Goal: Information Seeking & Learning: Learn about a topic

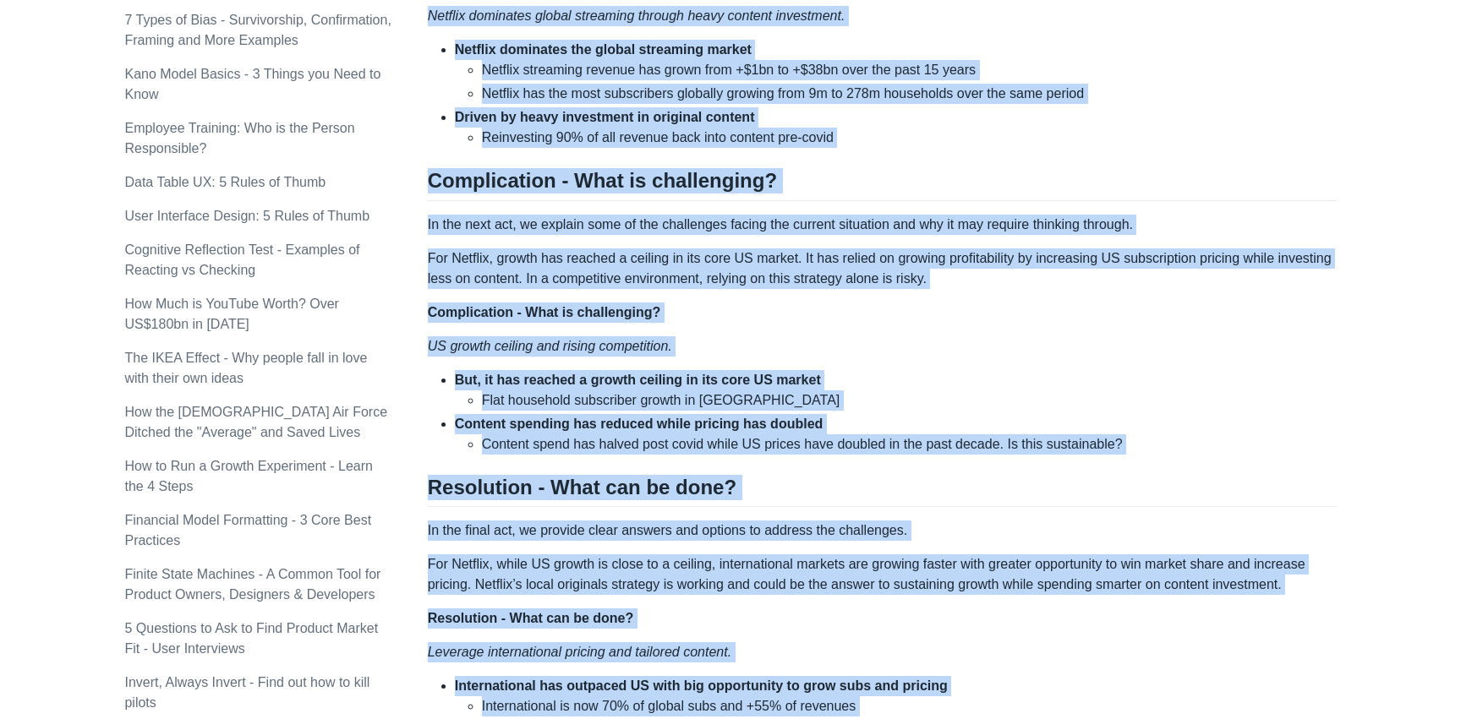
scroll to position [1043, 0]
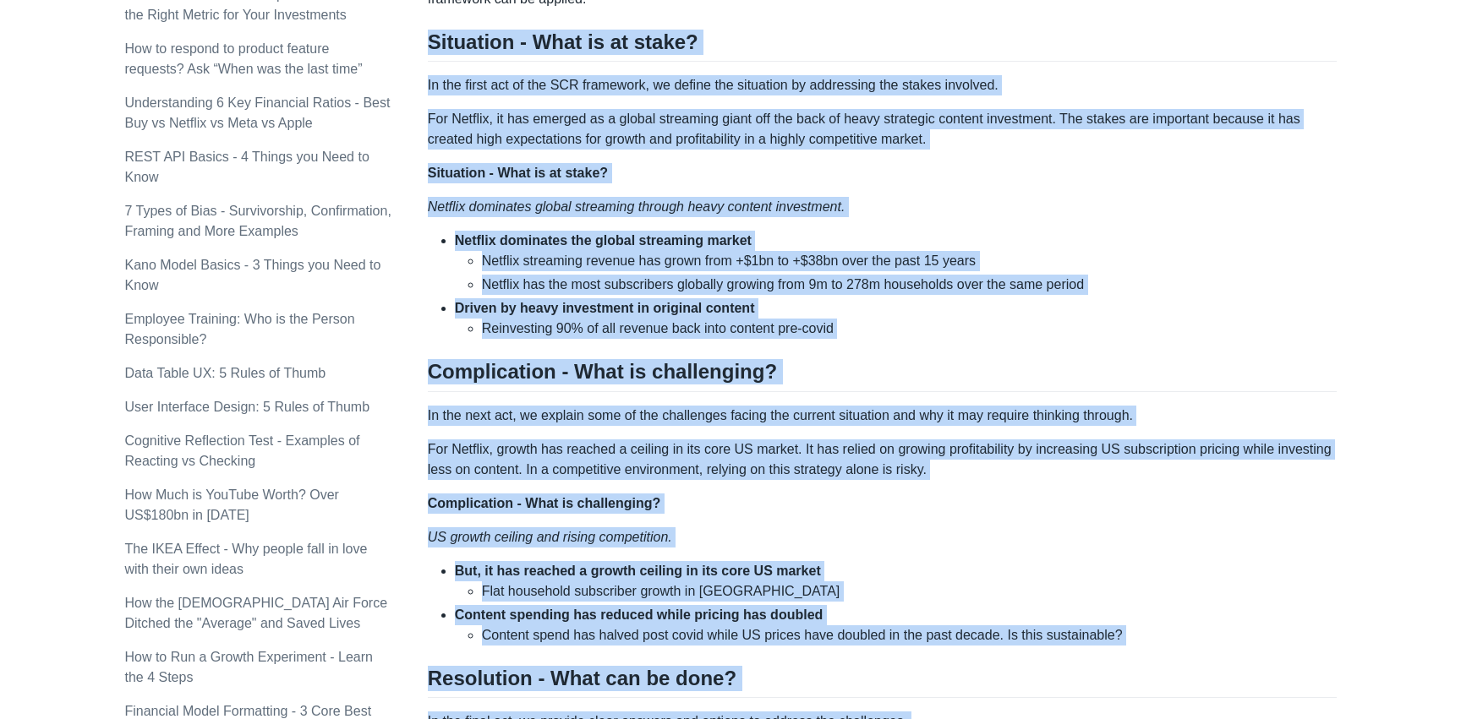
drag, startPoint x: 1290, startPoint y: 377, endPoint x: 431, endPoint y: 49, distance: 919.3
click at [431, 48] on div "Top consulting firms like McKinsey use the SCR (Situation-Complication-Resoluti…" at bounding box center [882, 279] width 909 height 2116
copy div "Situation - What is at stake? In the first act of the SCR framework, we define …"
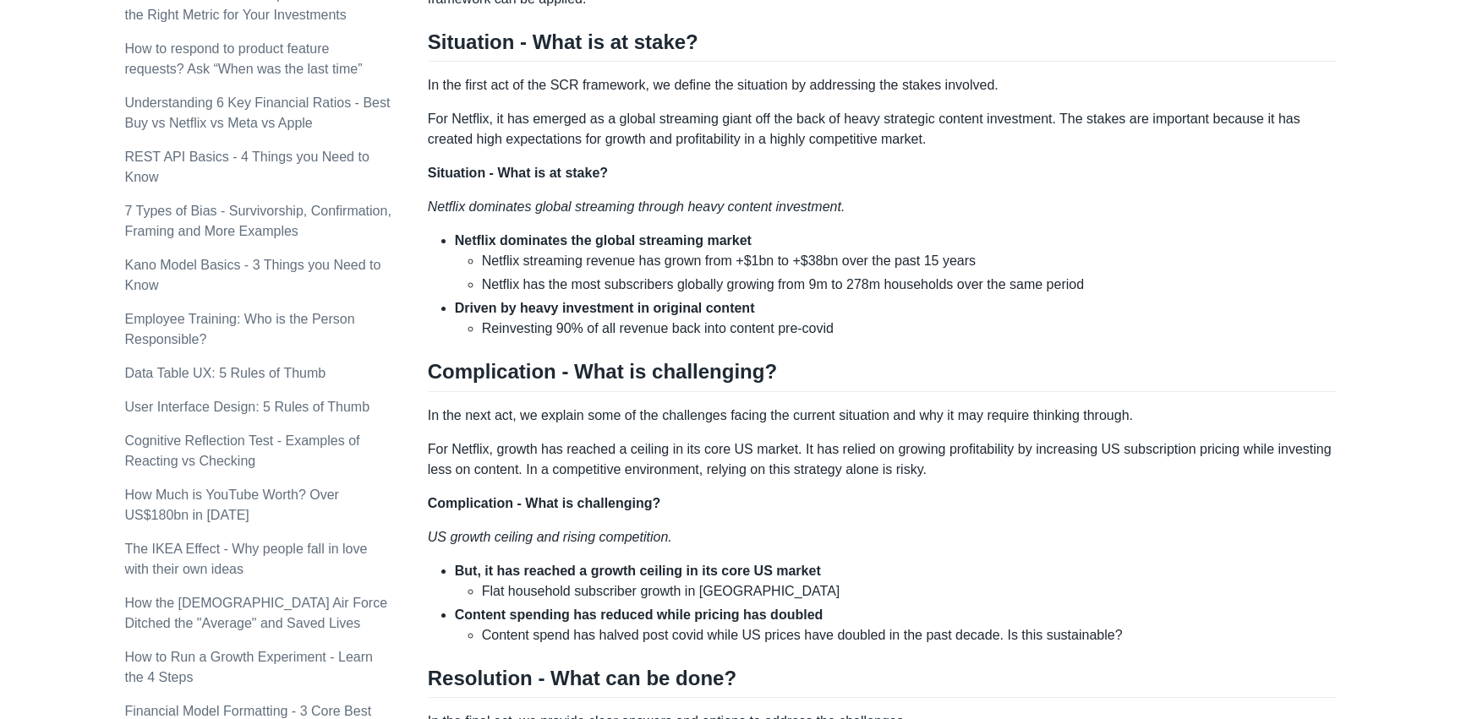
click at [686, 320] on li "Reinvesting 90% of all revenue back into content pre-covid" at bounding box center [909, 329] width 855 height 20
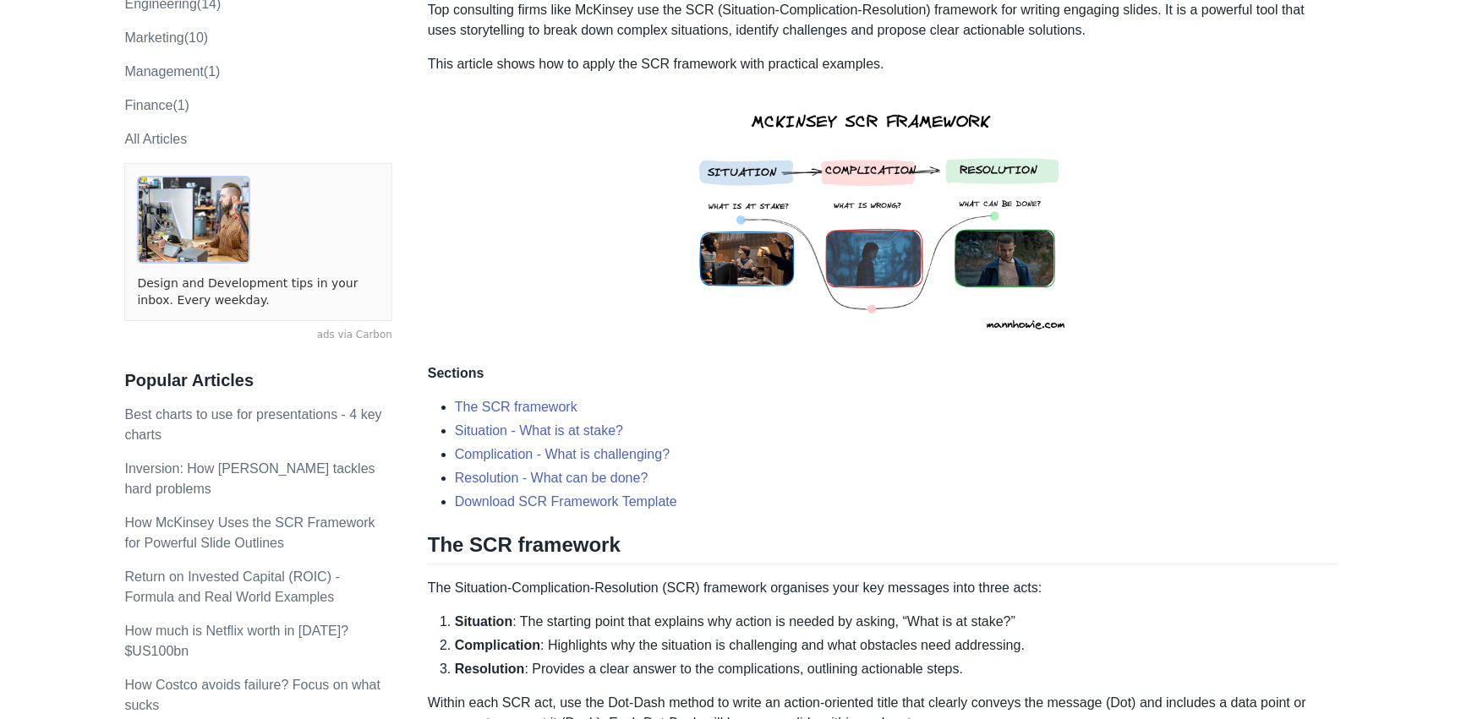
scroll to position [0, 0]
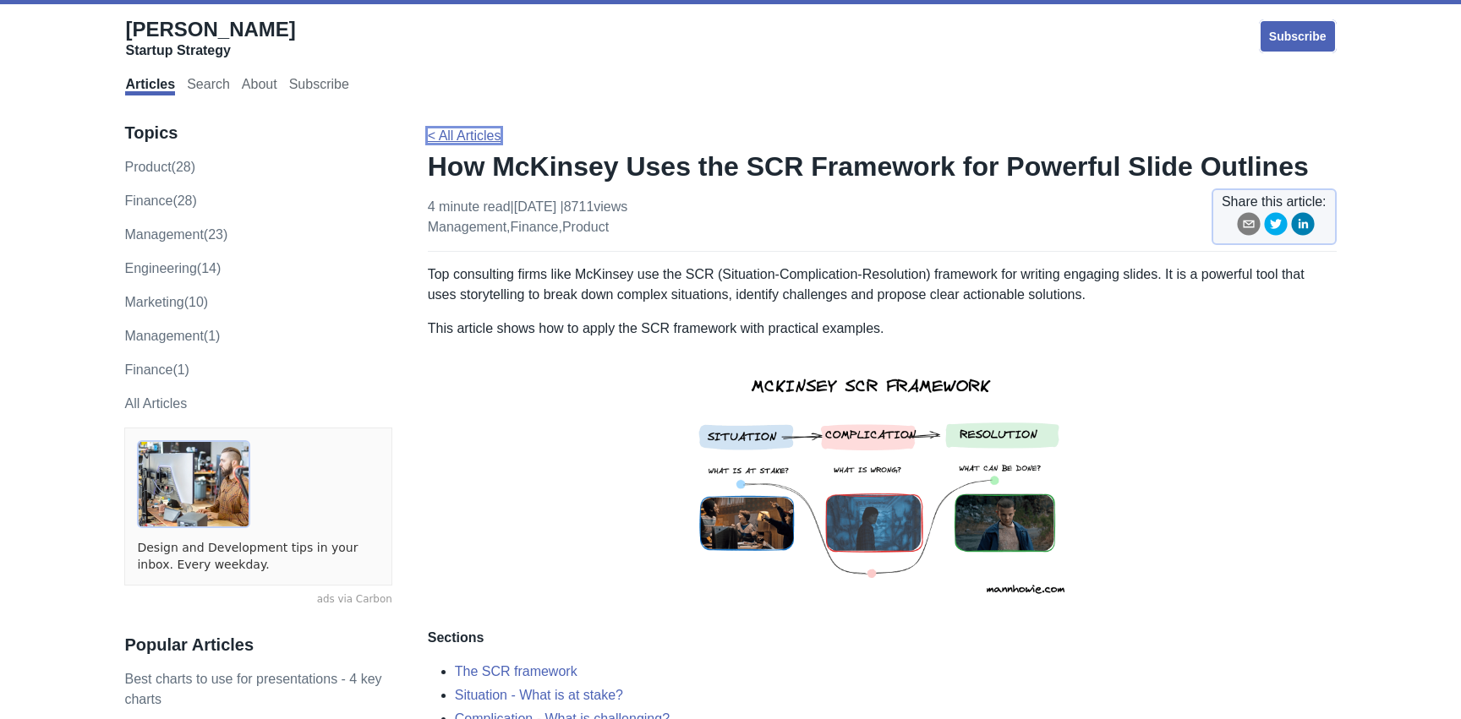
click at [476, 139] on link "< All Articles" at bounding box center [465, 135] width 74 height 14
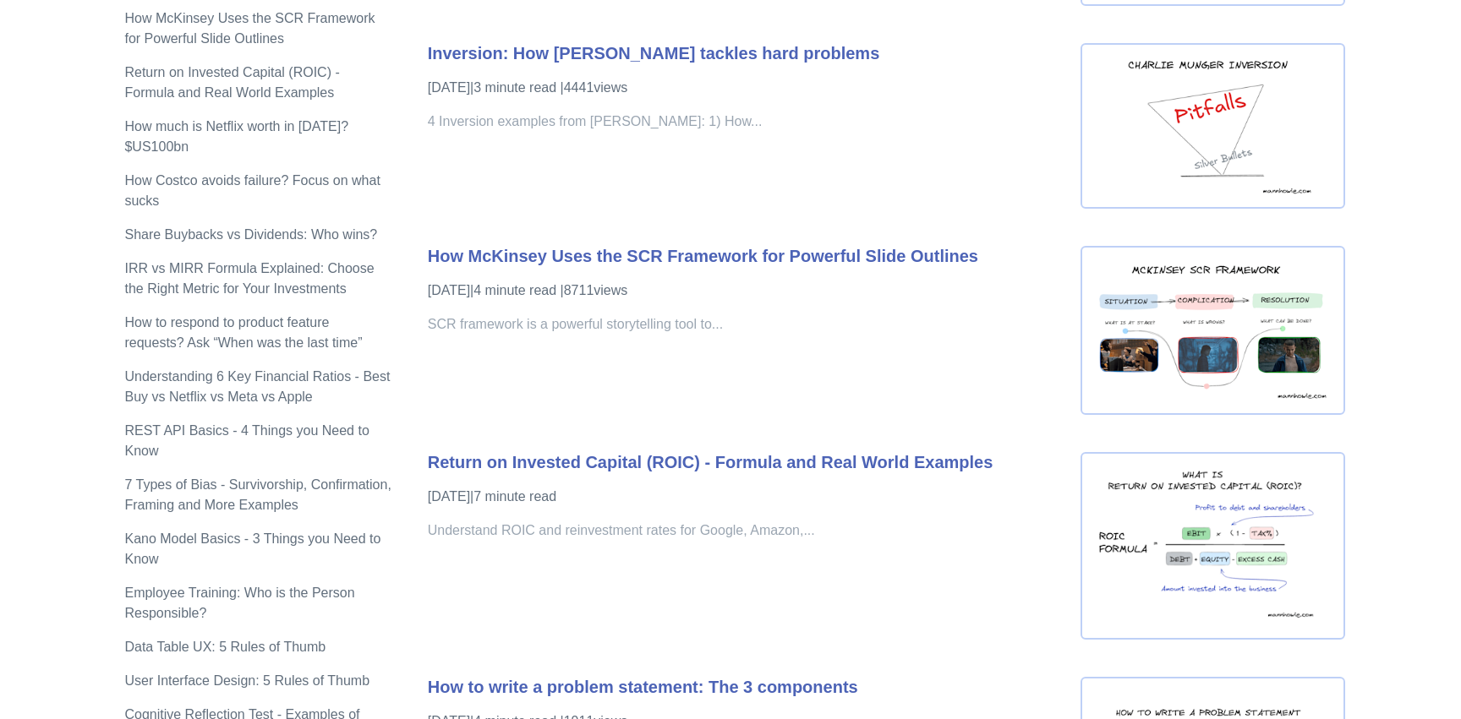
scroll to position [1181, 0]
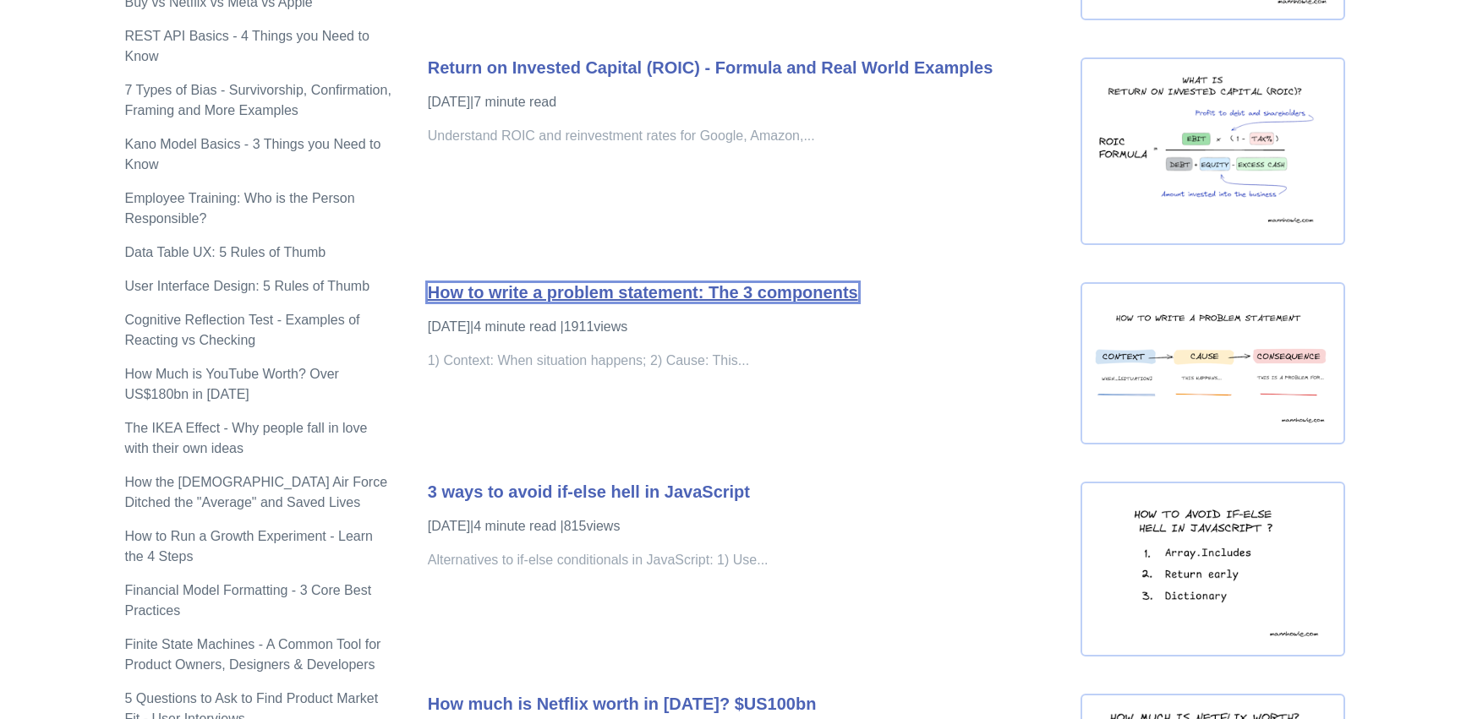
click at [763, 296] on link "How to write a problem statement: The 3 components" at bounding box center [643, 292] width 430 height 19
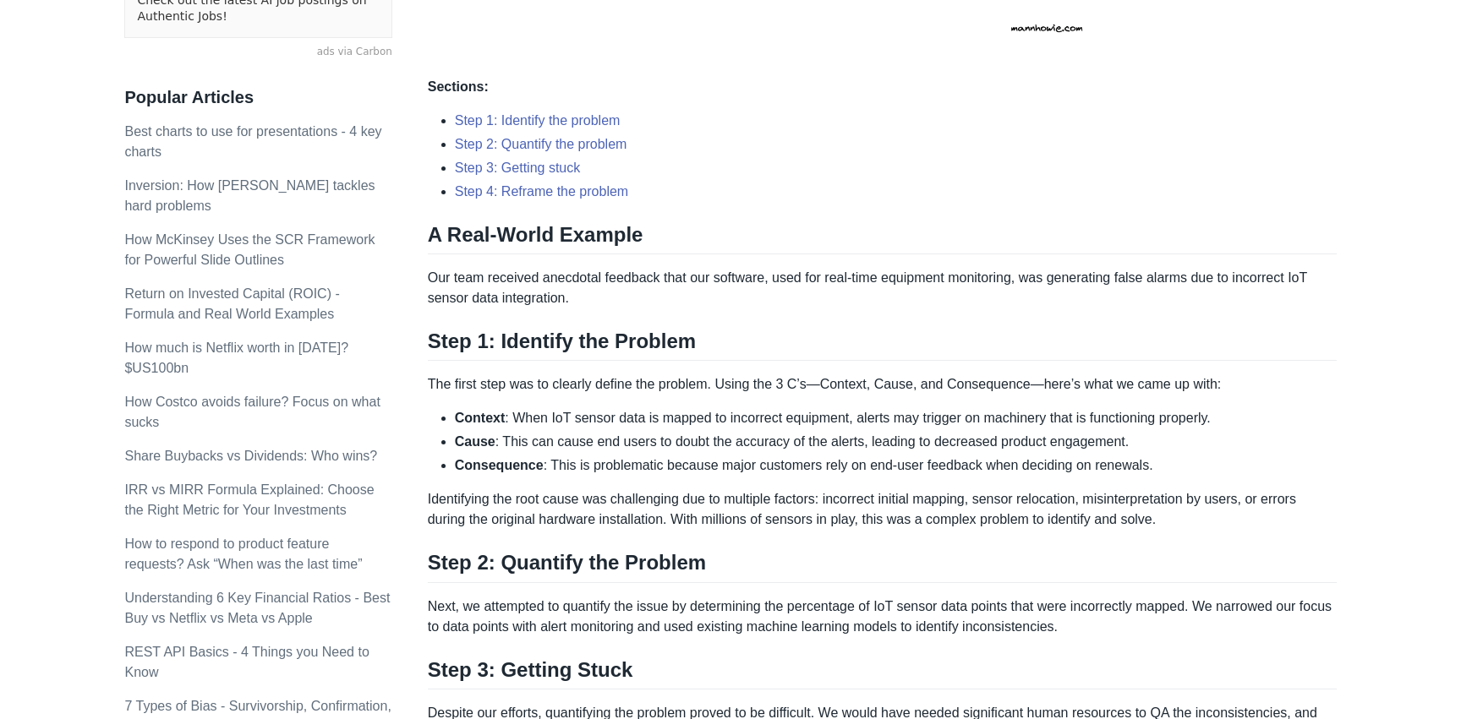
scroll to position [604, 0]
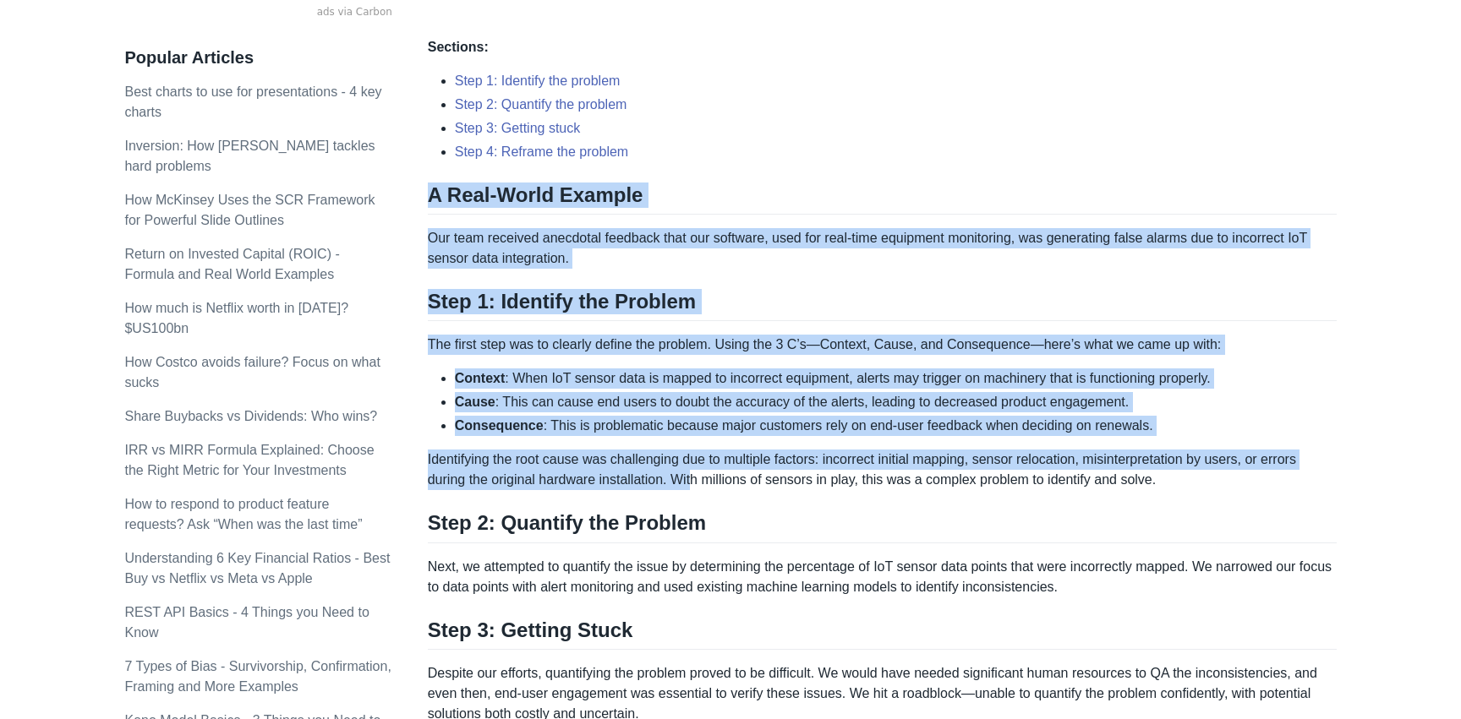
drag, startPoint x: 429, startPoint y: 189, endPoint x: 699, endPoint y: 475, distance: 393.4
click at [699, 475] on div "Here are the three C’s to writing a clear problem statement: Context : When… [s…" at bounding box center [882, 504] width 909 height 1688
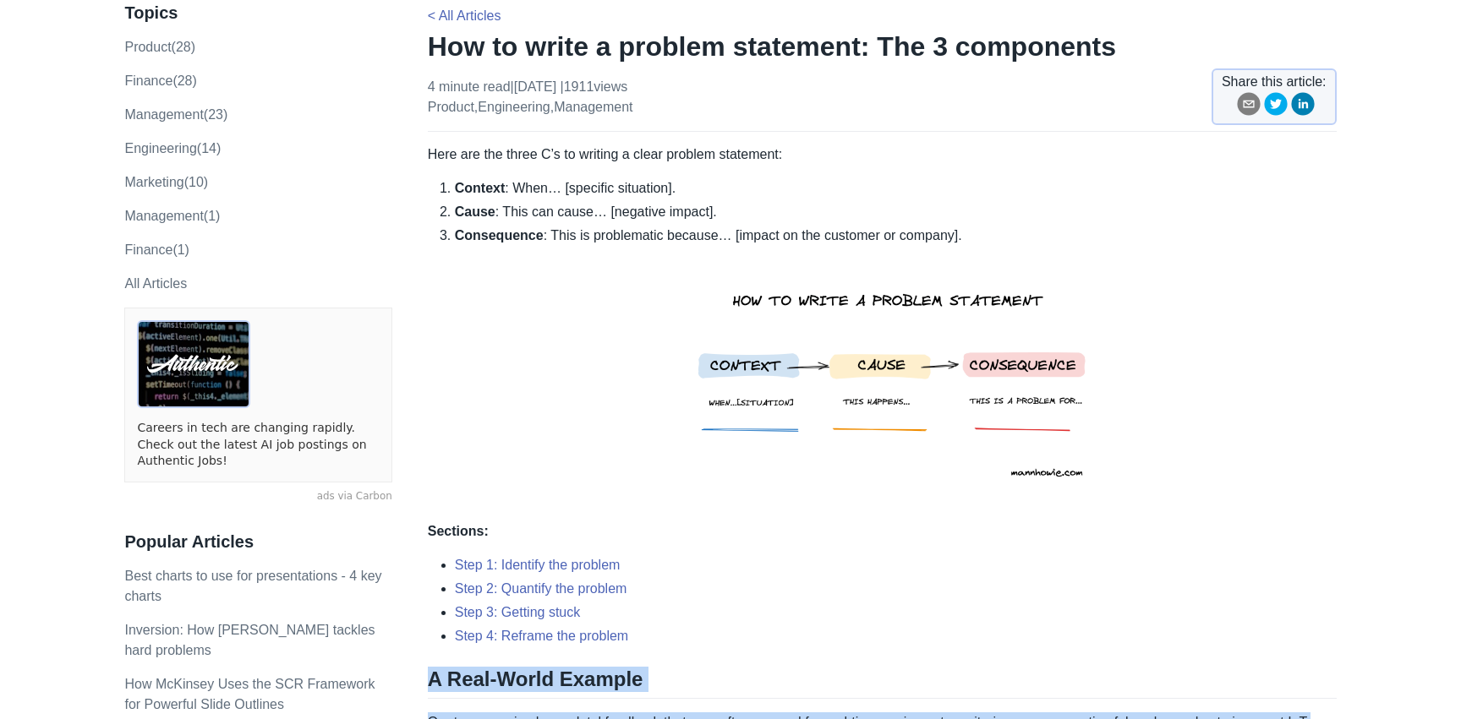
scroll to position [0, 0]
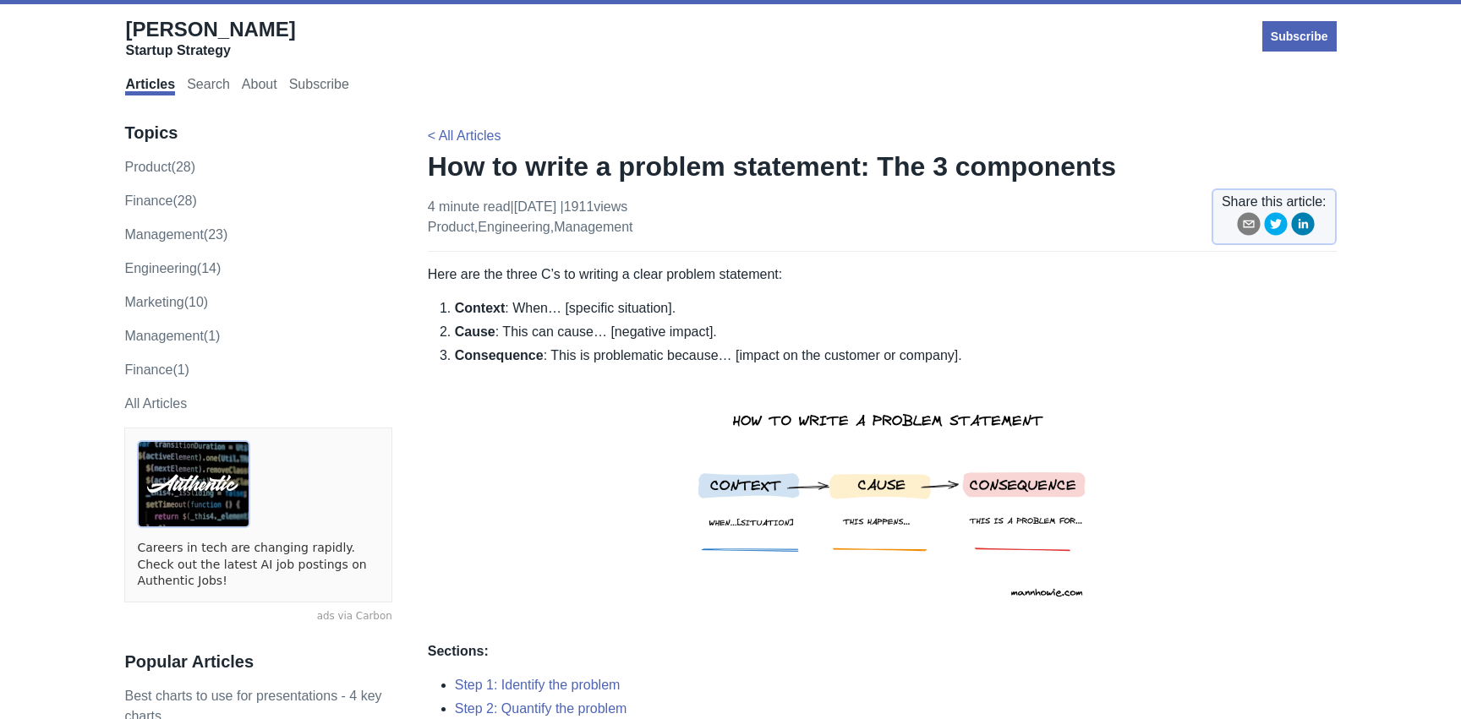
drag, startPoint x: 407, startPoint y: 165, endPoint x: 768, endPoint y: 688, distance: 635.2
click at [768, 688] on li "Step 1: Identify the problem" at bounding box center [896, 685] width 882 height 20
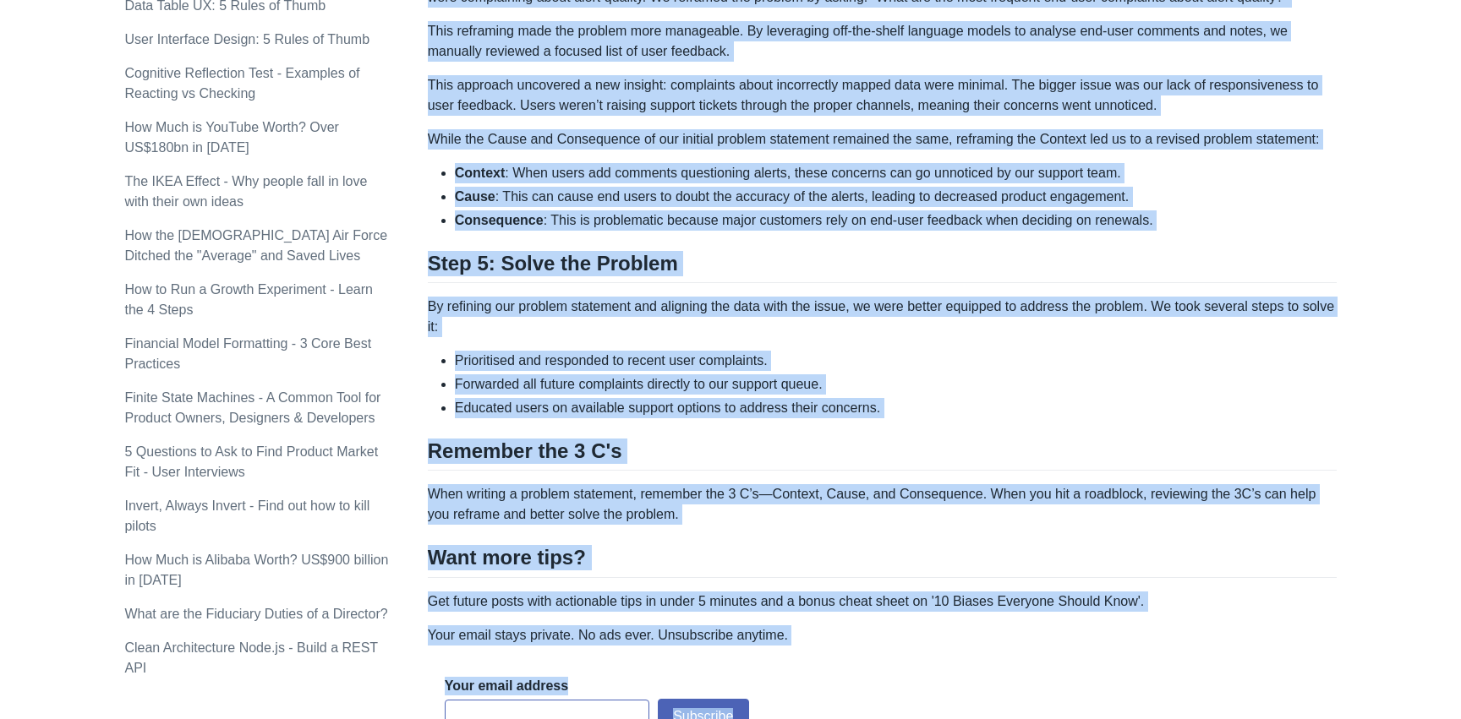
scroll to position [1777, 0]
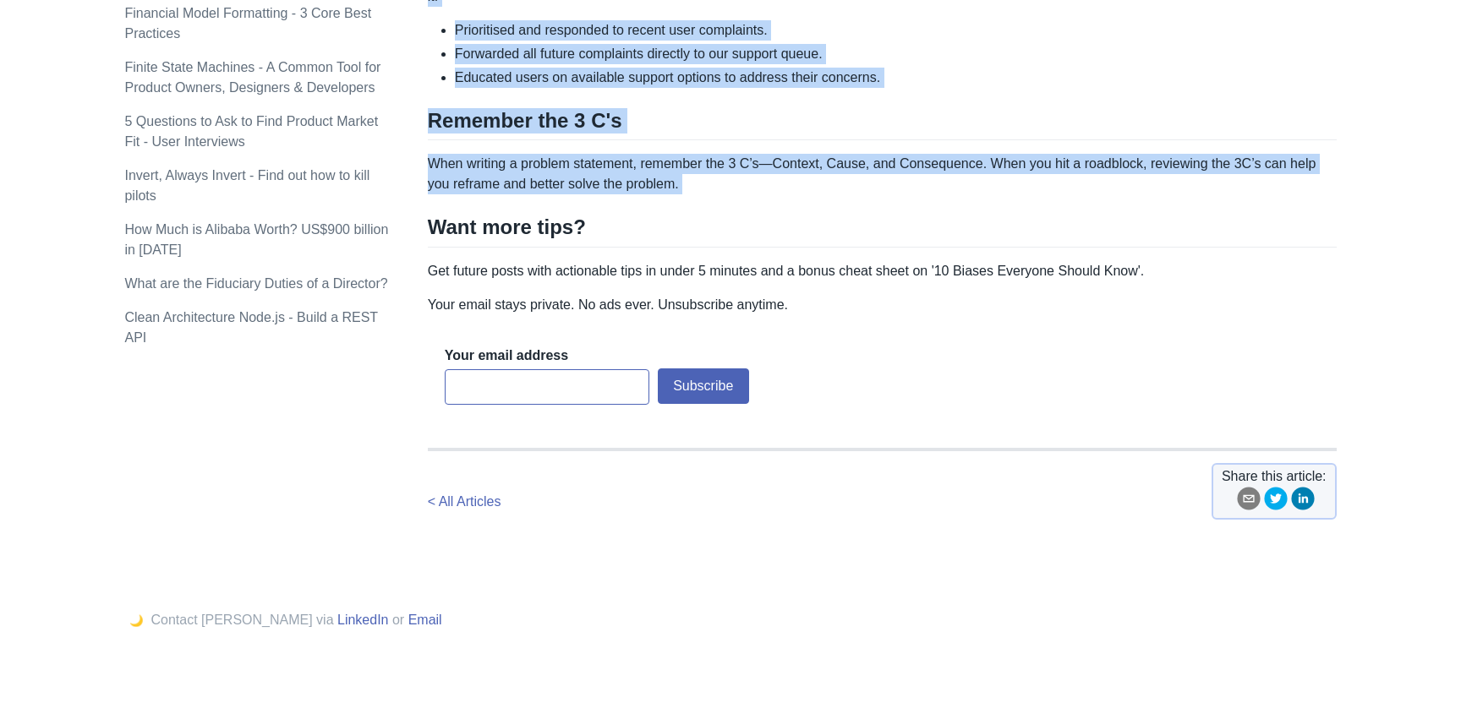
drag, startPoint x: 428, startPoint y: 171, endPoint x: 763, endPoint y: 199, distance: 336.8
copy div "How to write a problem statement: The 3 components 4 minute read | Aug 24, 2024…"
click at [779, 134] on h2 "Remember the 3 C's" at bounding box center [882, 124] width 909 height 32
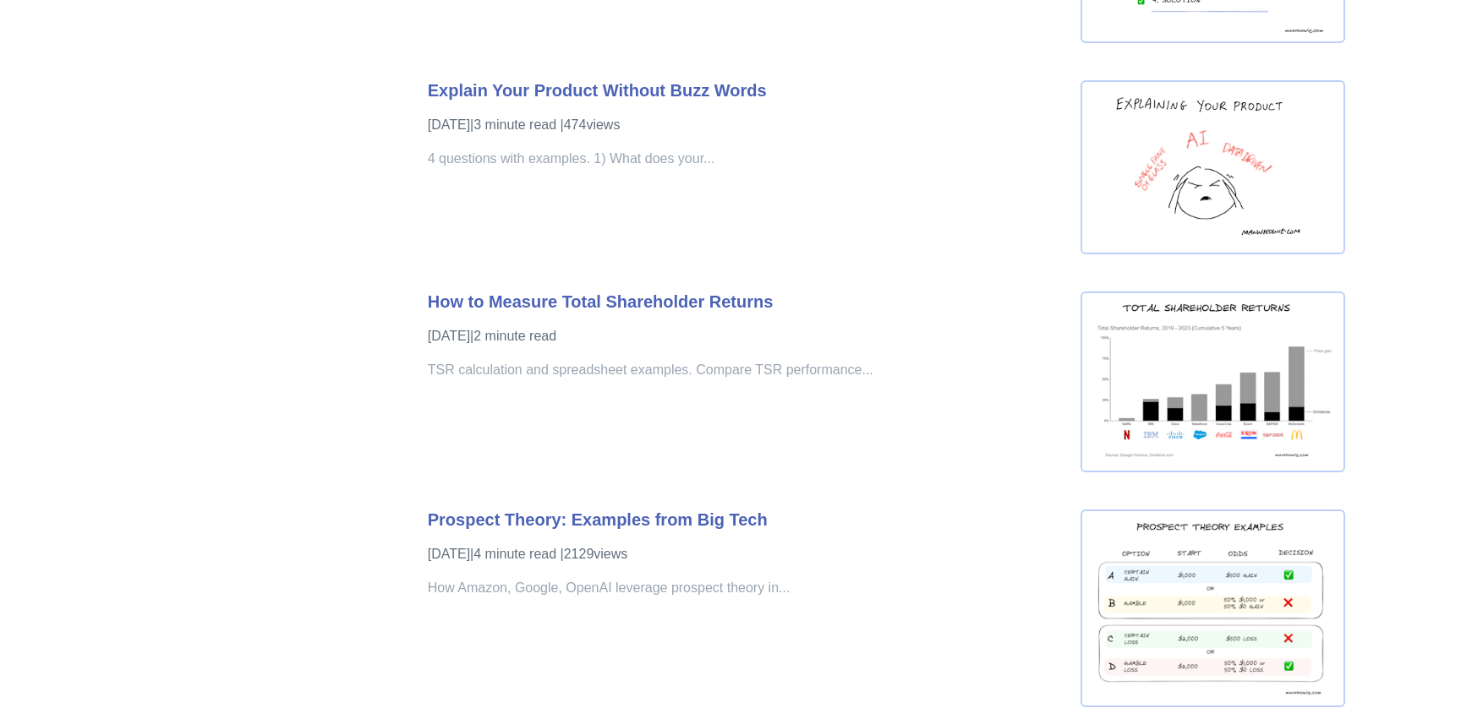
scroll to position [3528, 0]
